Goal: Navigation & Orientation: Find specific page/section

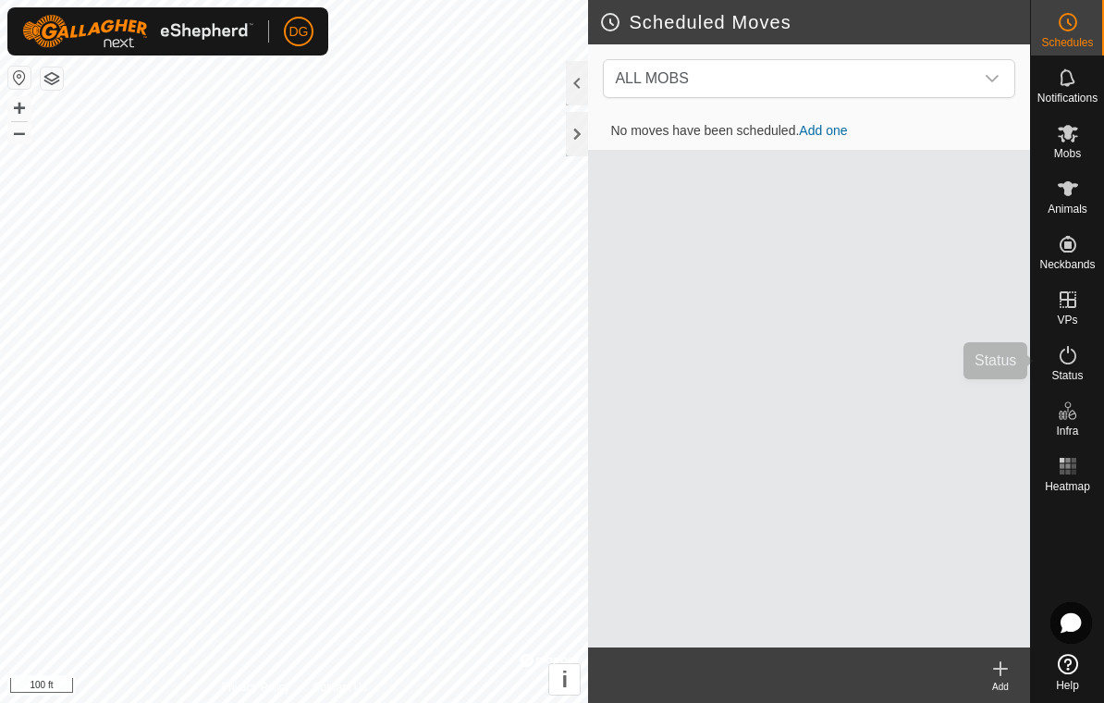
click at [1070, 365] on icon at bounding box center [1068, 355] width 22 height 22
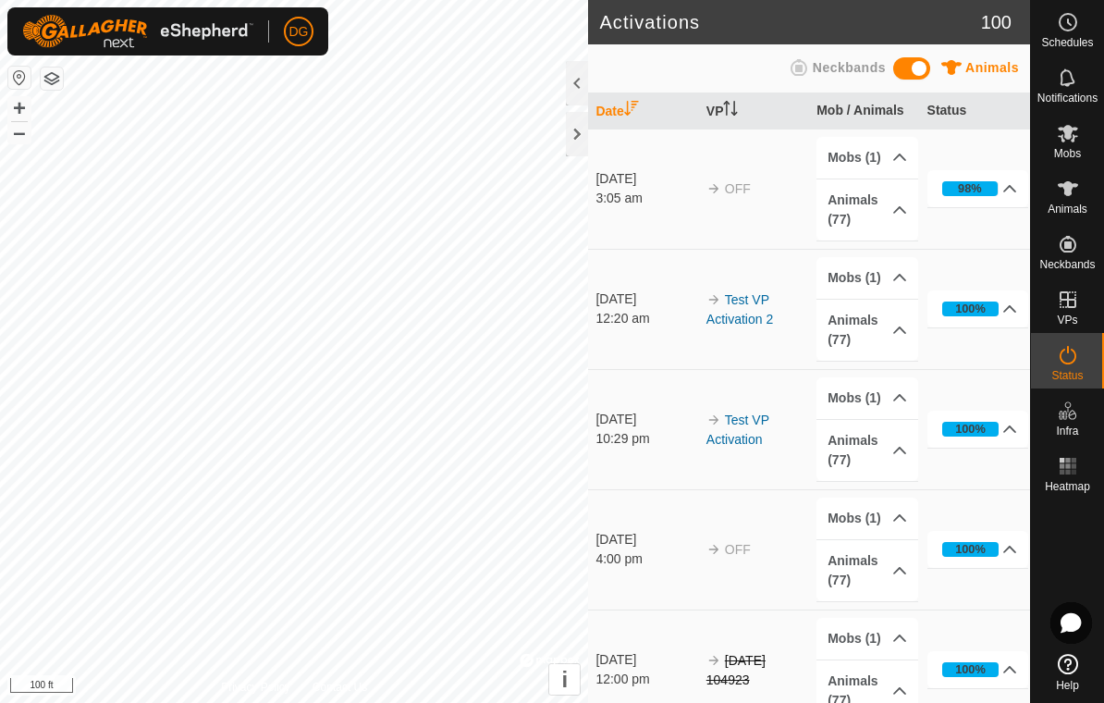
click at [1079, 367] on es-activation-svg-icon at bounding box center [1067, 355] width 33 height 30
click at [859, 221] on p-accordion-header "Animals (77)" at bounding box center [867, 209] width 102 height 61
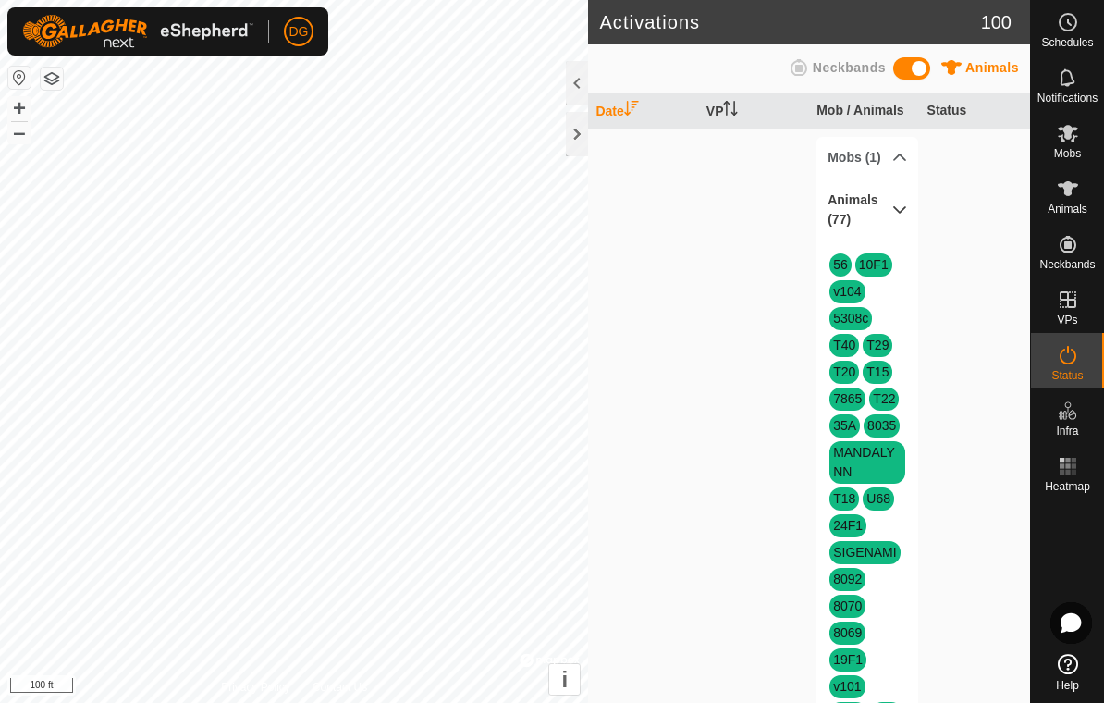
click at [895, 211] on icon at bounding box center [899, 209] width 15 height 15
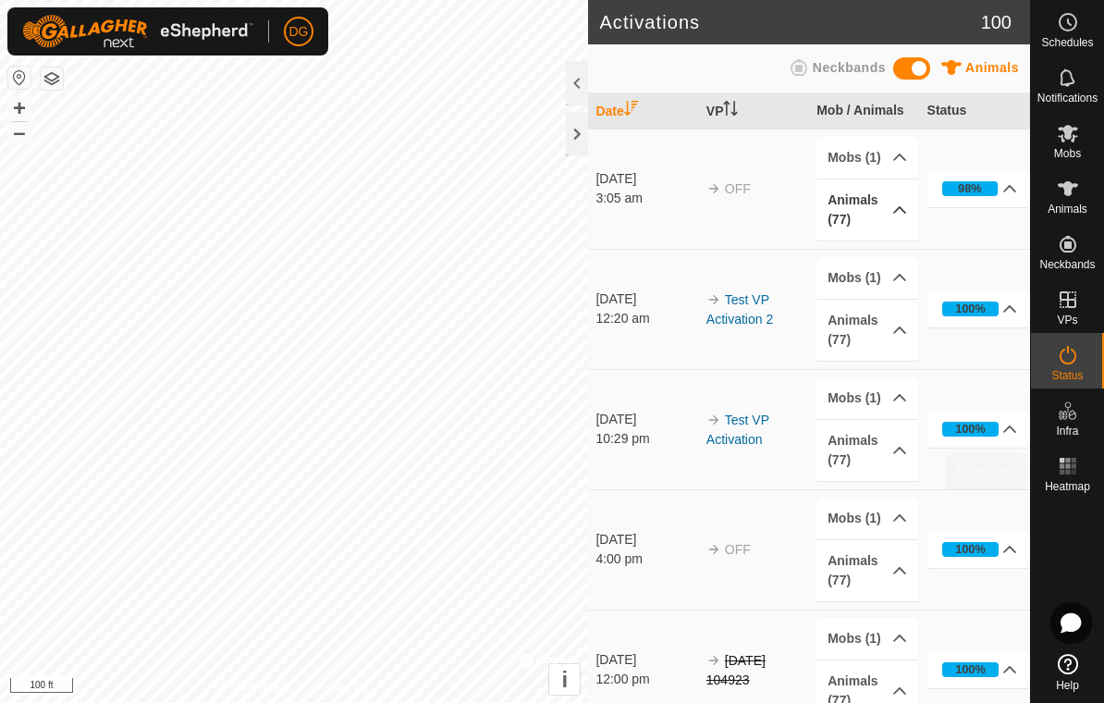
click at [1081, 456] on es-heatmap-svg-icon at bounding box center [1067, 466] width 33 height 30
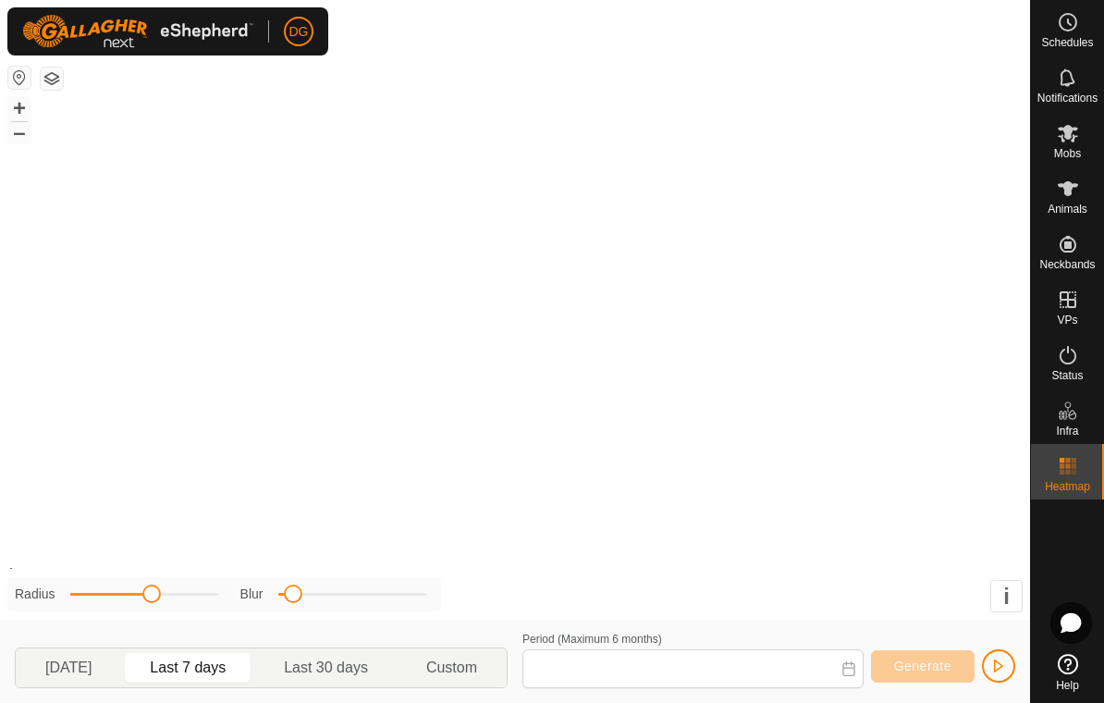
type input "[DATE] - [DATE]"
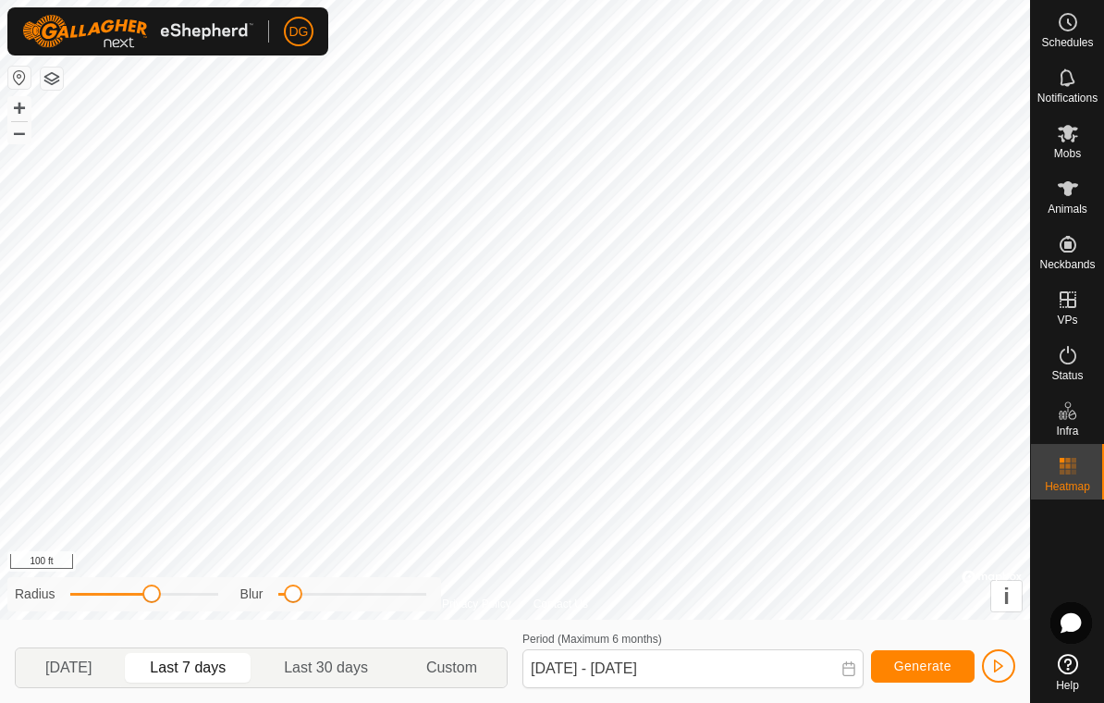
click at [1073, 32] on icon at bounding box center [1068, 22] width 22 height 22
